Goal: Task Accomplishment & Management: Manage account settings

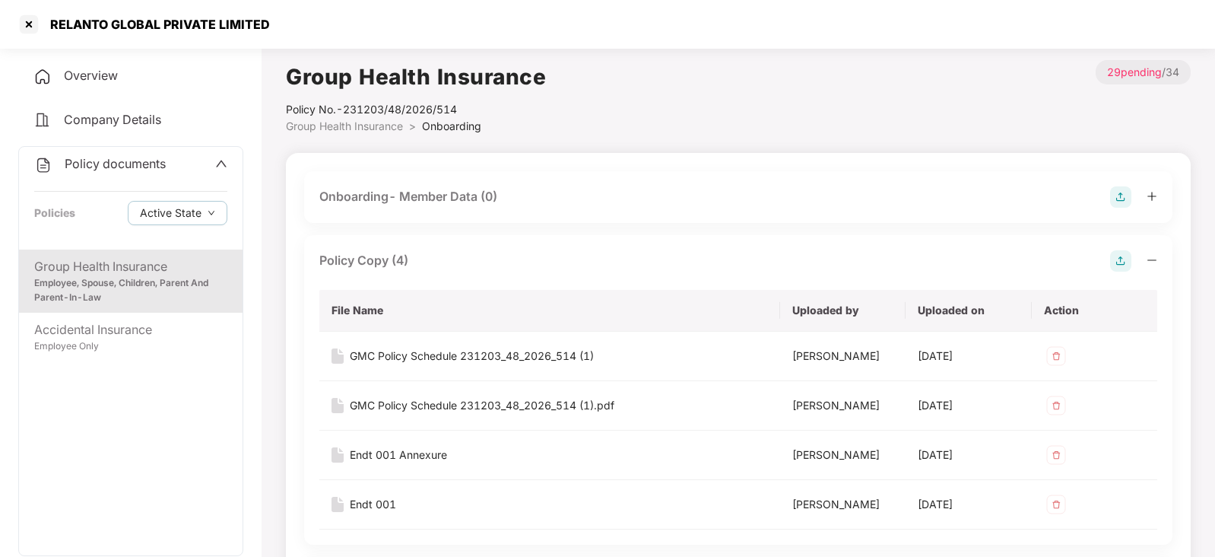
scroll to position [1520, 0]
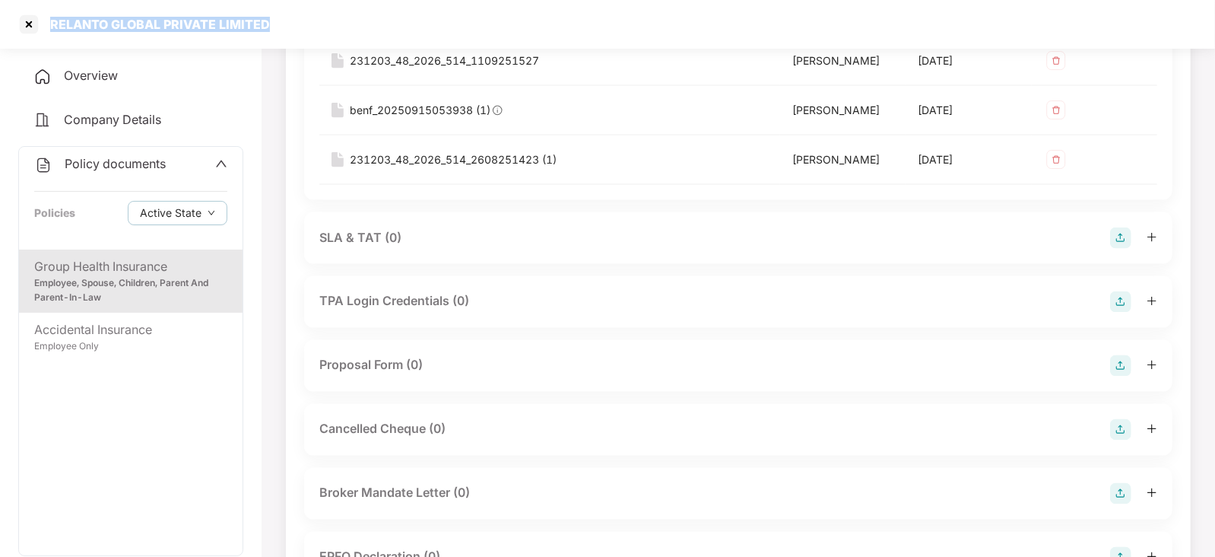
drag, startPoint x: 50, startPoint y: 30, endPoint x: 268, endPoint y: 30, distance: 218.2
click at [268, 30] on div "RELANTO GLOBAL PRIVATE LIMITED" at bounding box center [607, 24] width 1215 height 49
copy div "RELANTO GLOBAL PRIVATE LIMITED"
click at [19, 32] on div at bounding box center [29, 24] width 24 height 24
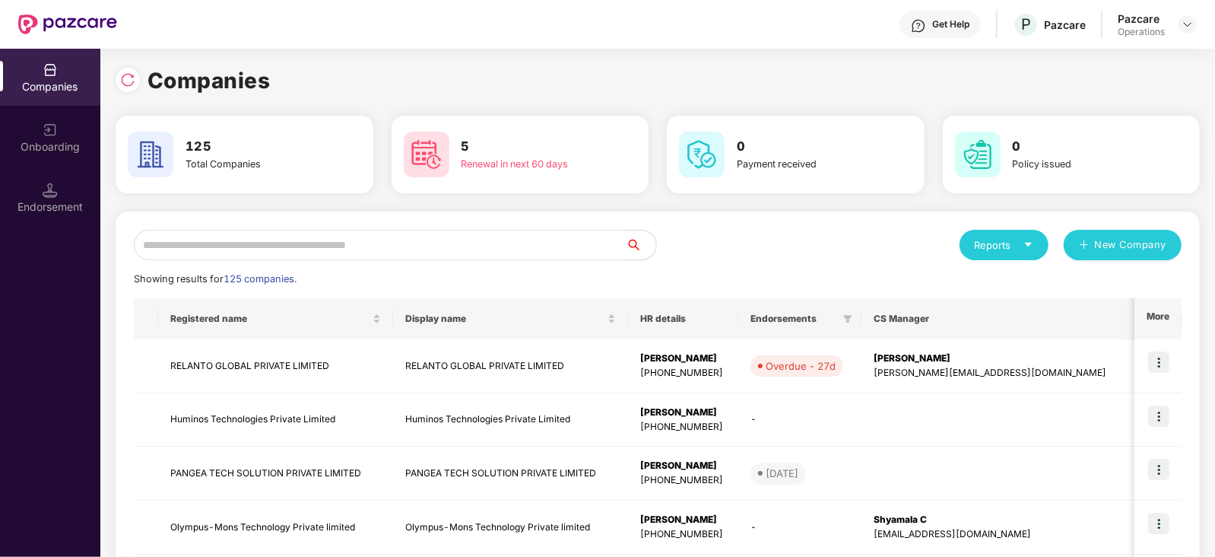
scroll to position [0, 0]
click at [437, 245] on input "text" at bounding box center [380, 245] width 492 height 30
paste input "**********"
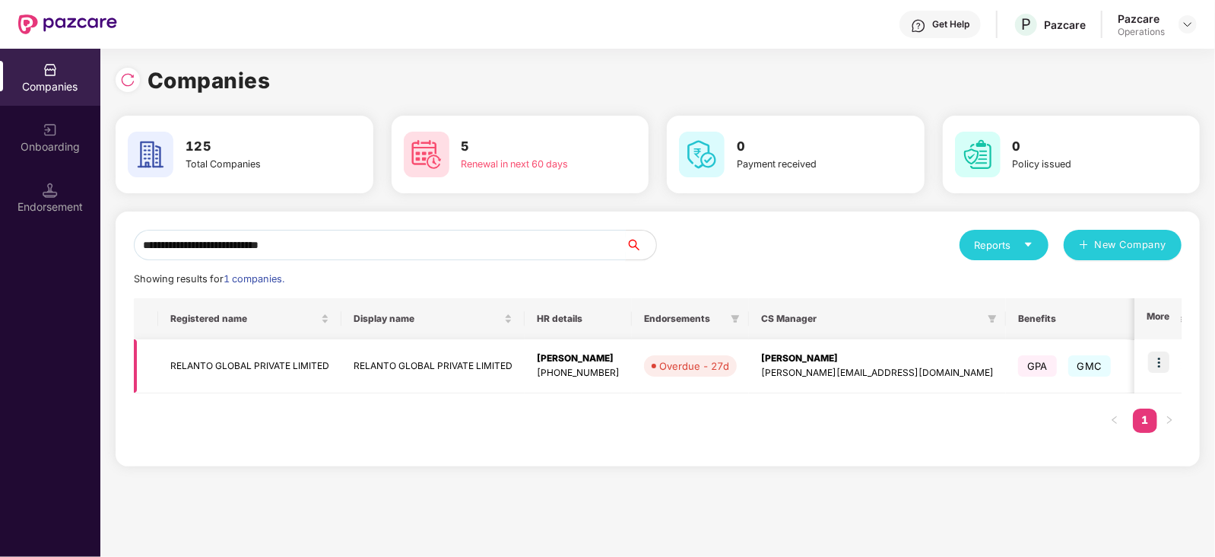
type input "**********"
click at [1165, 370] on img at bounding box center [1158, 361] width 21 height 21
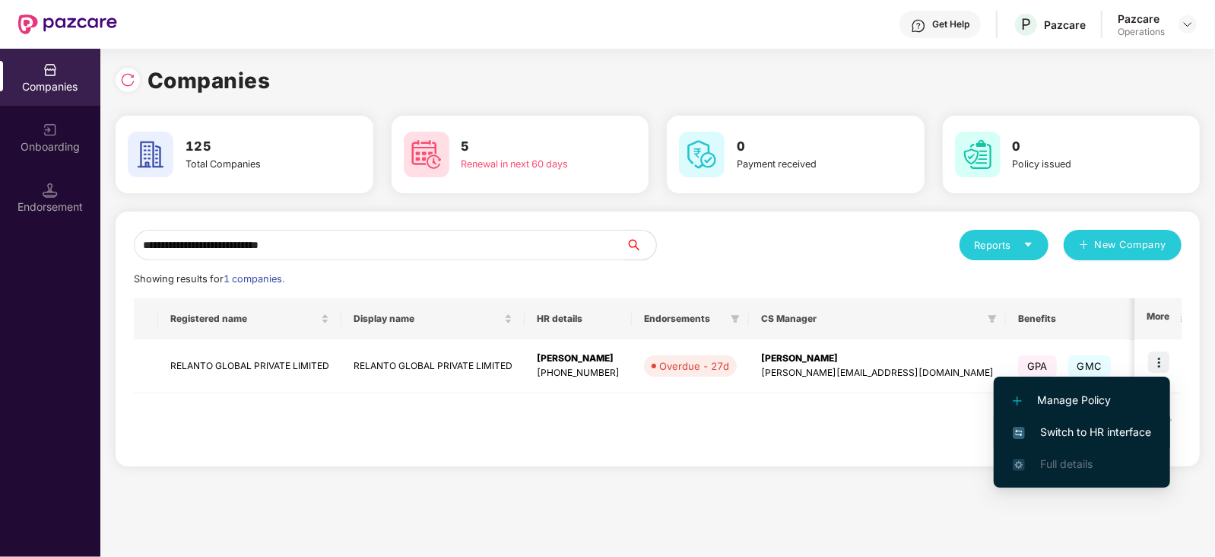
click at [1114, 427] on span "Switch to HR interface" at bounding box center [1082, 432] width 138 height 17
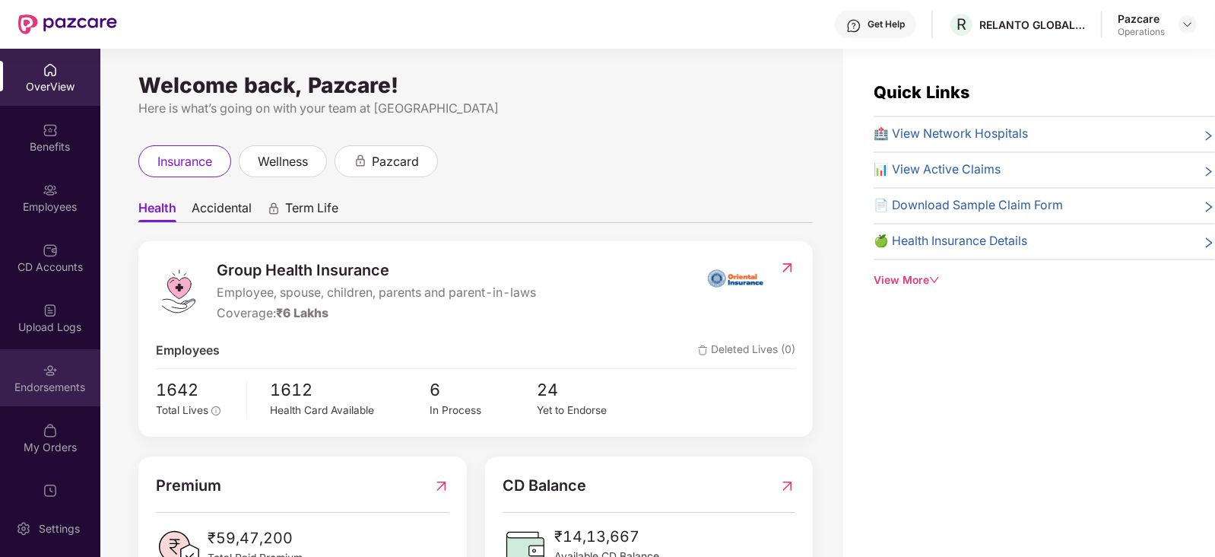
click at [66, 392] on div "Endorsements" at bounding box center [50, 386] width 100 height 15
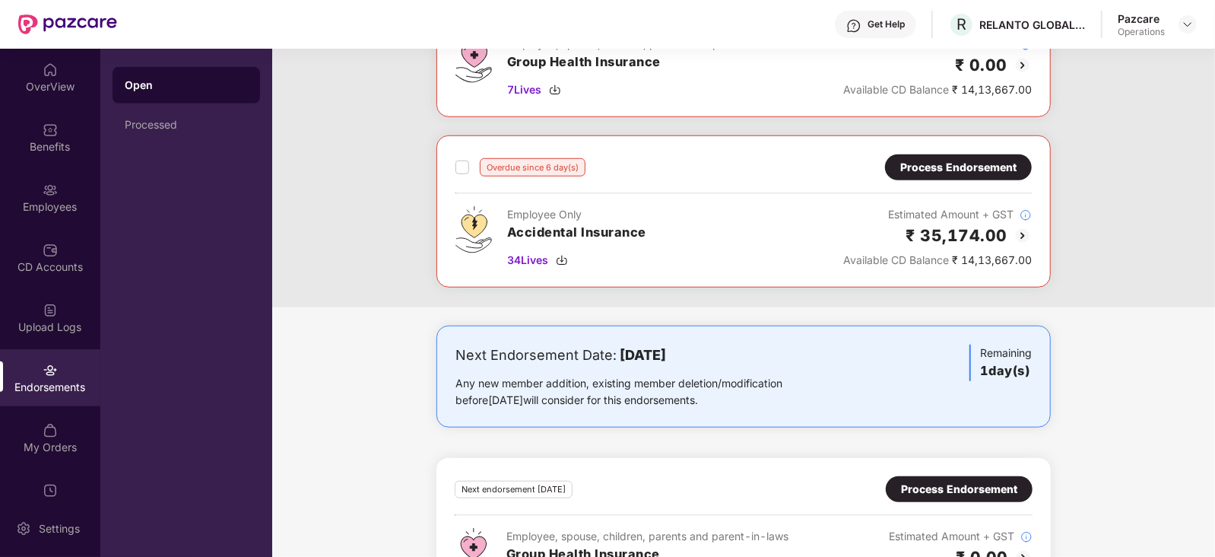
scroll to position [732, 0]
